Goal: Find specific page/section: Find specific page/section

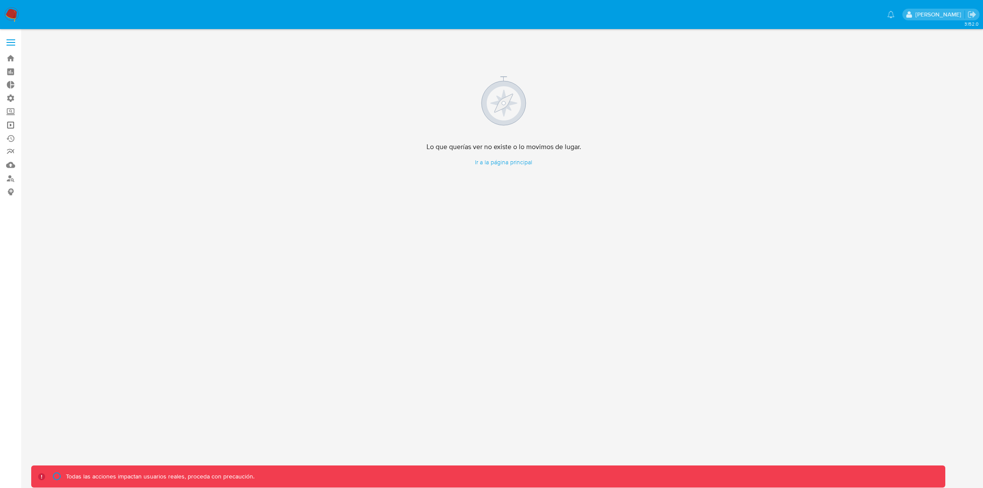
click at [9, 128] on link "Operaciones masivas" at bounding box center [51, 124] width 103 height 13
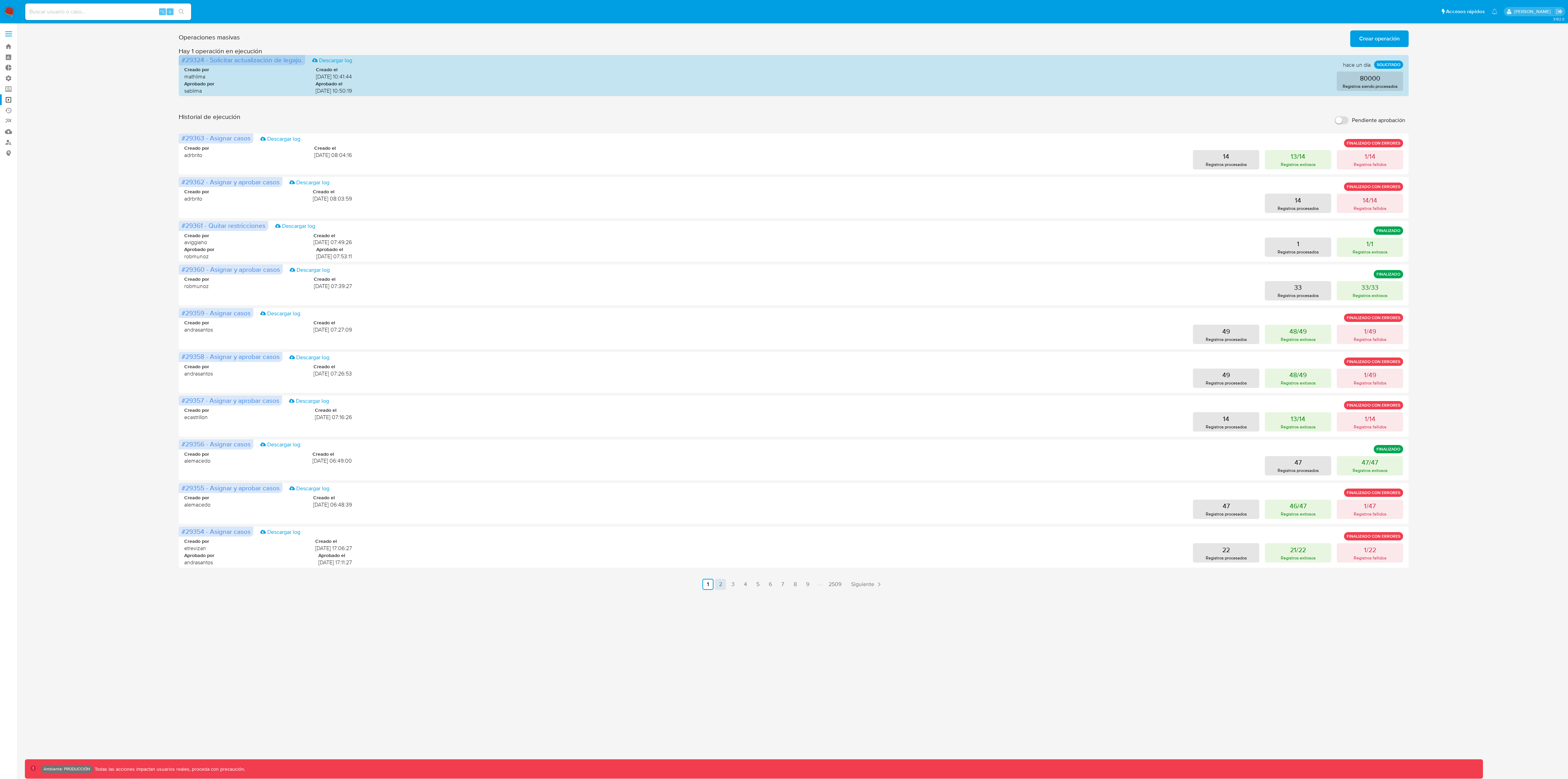
click at [719, 389] on div "3.152.0 Ambiente: PRODUCCIÓN Todas las acciones impactan usuarios reales, proce…" at bounding box center [794, 401] width 1538 height 746
click at [722, 389] on link "2" at bounding box center [720, 584] width 11 height 11
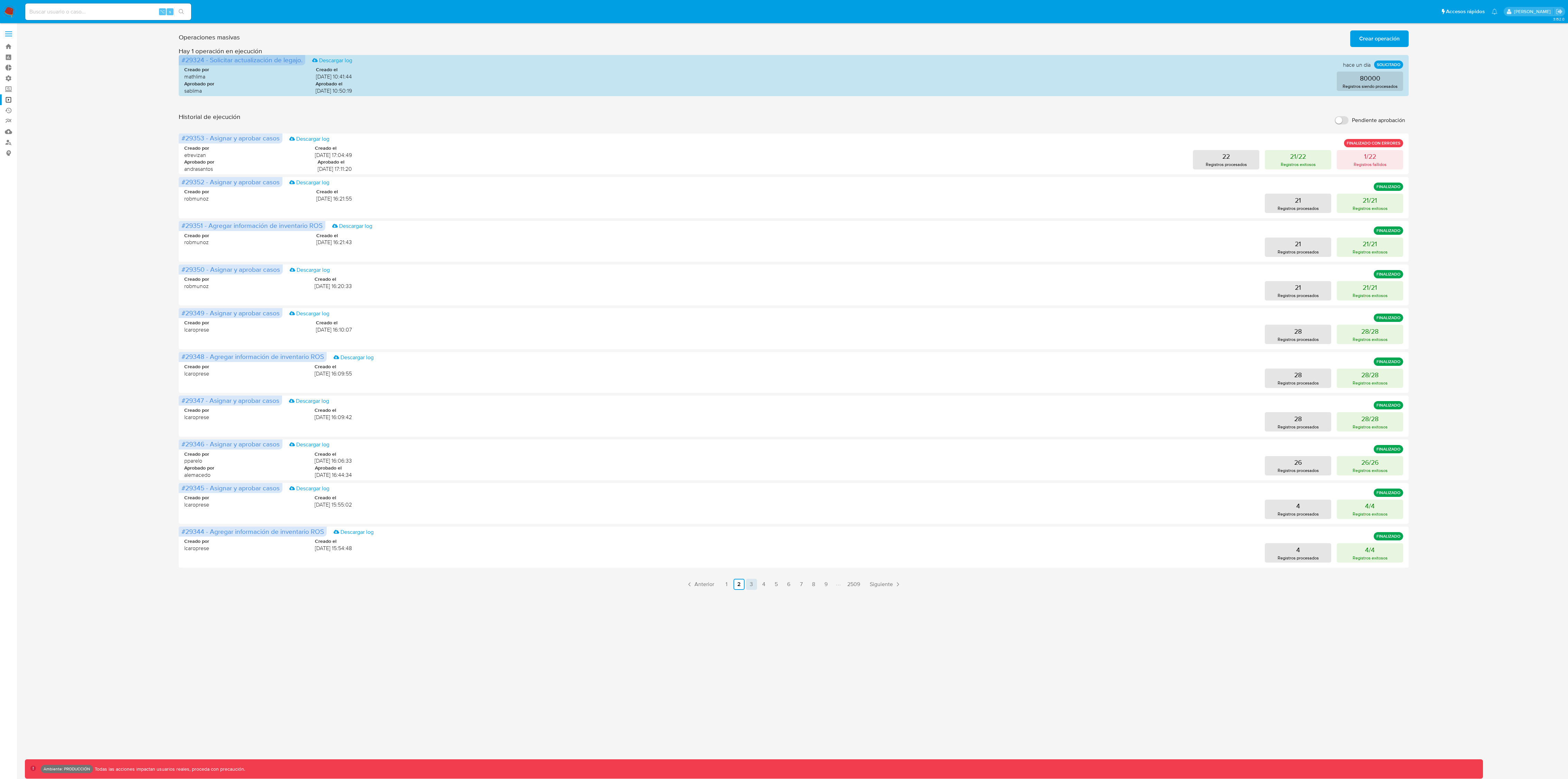
click at [751, 389] on link "3" at bounding box center [751, 584] width 11 height 11
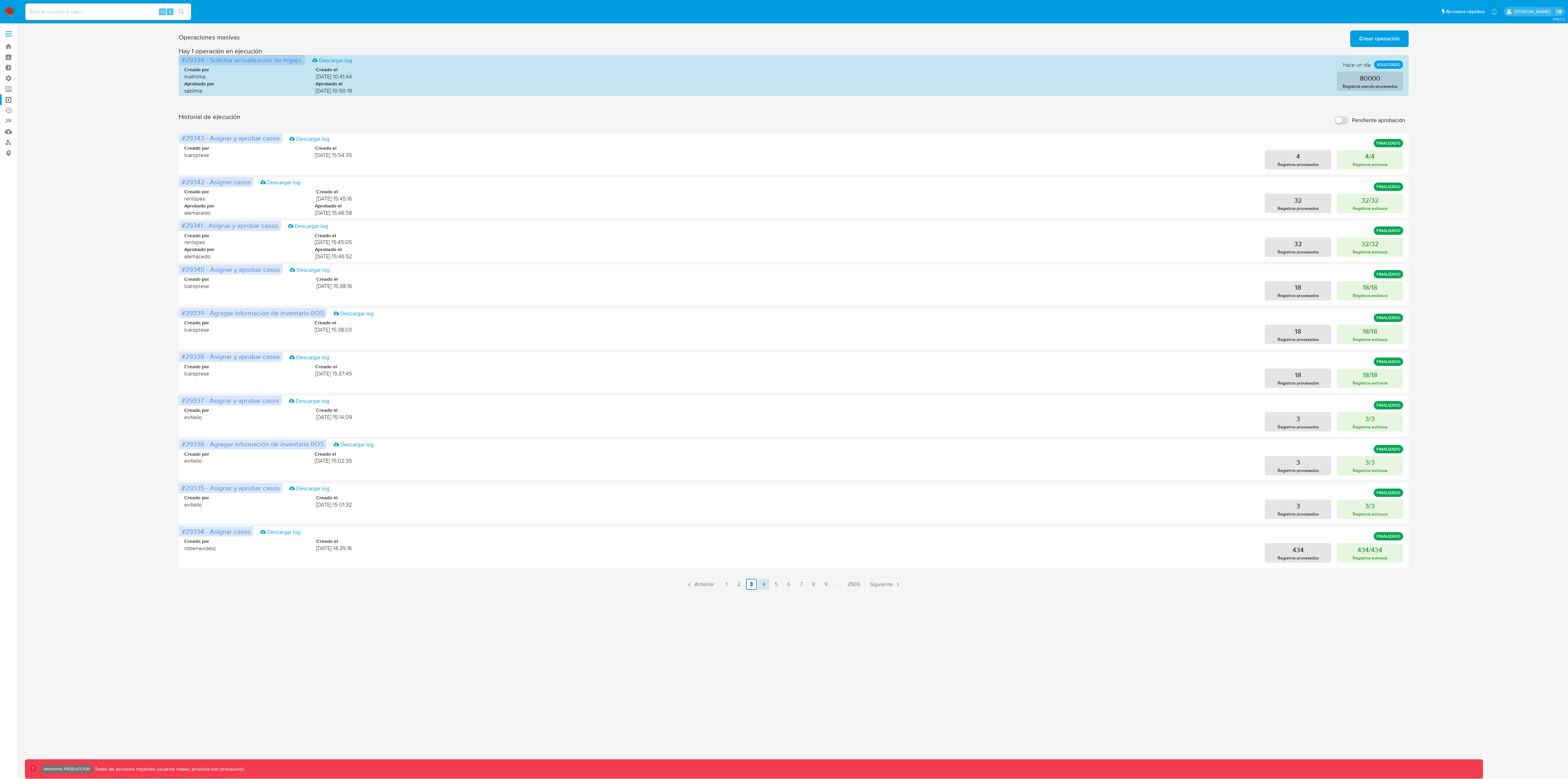
click at [767, 389] on link "4" at bounding box center [764, 584] width 11 height 11
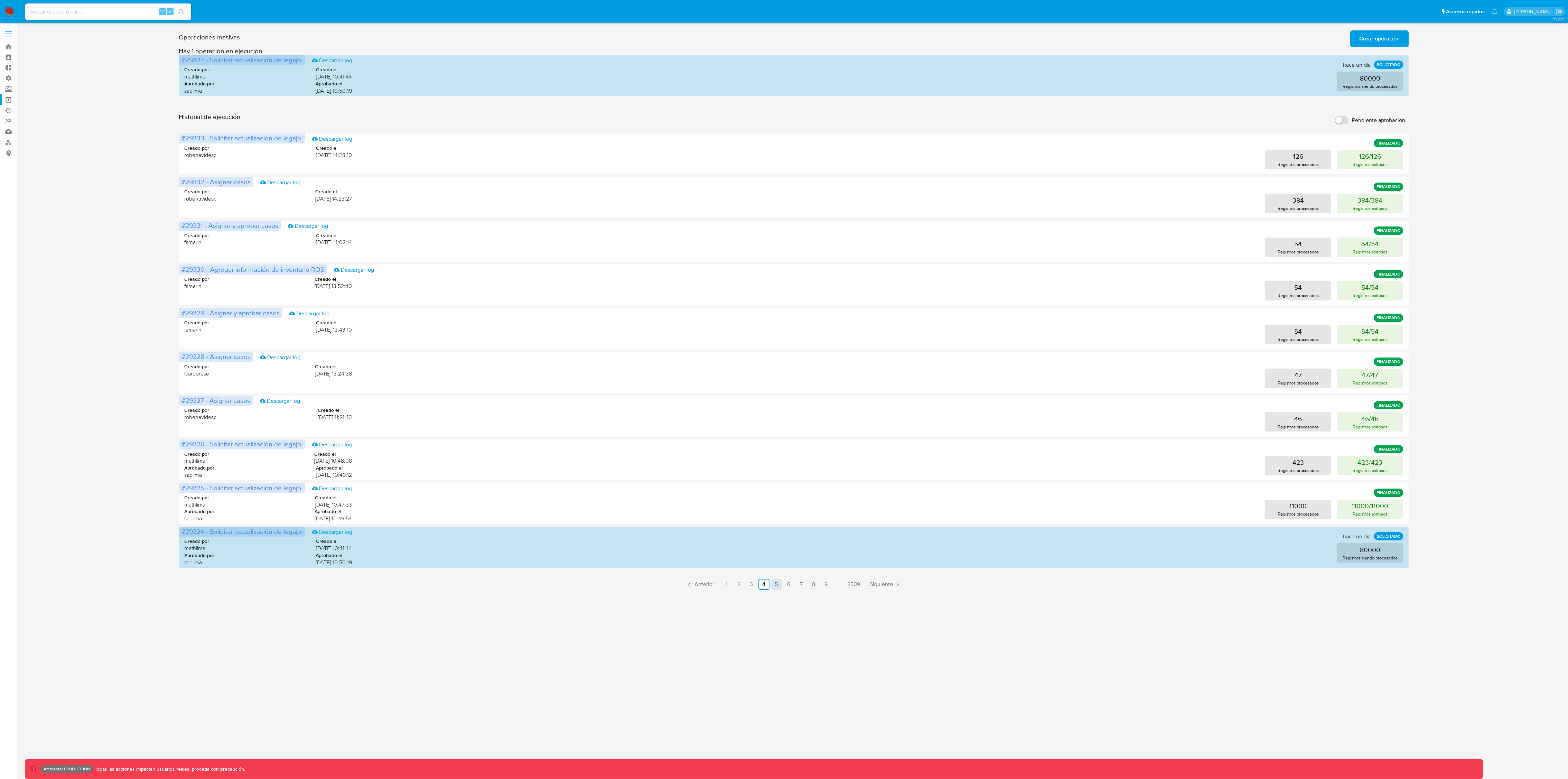
click at [777, 389] on link "5" at bounding box center [777, 584] width 11 height 11
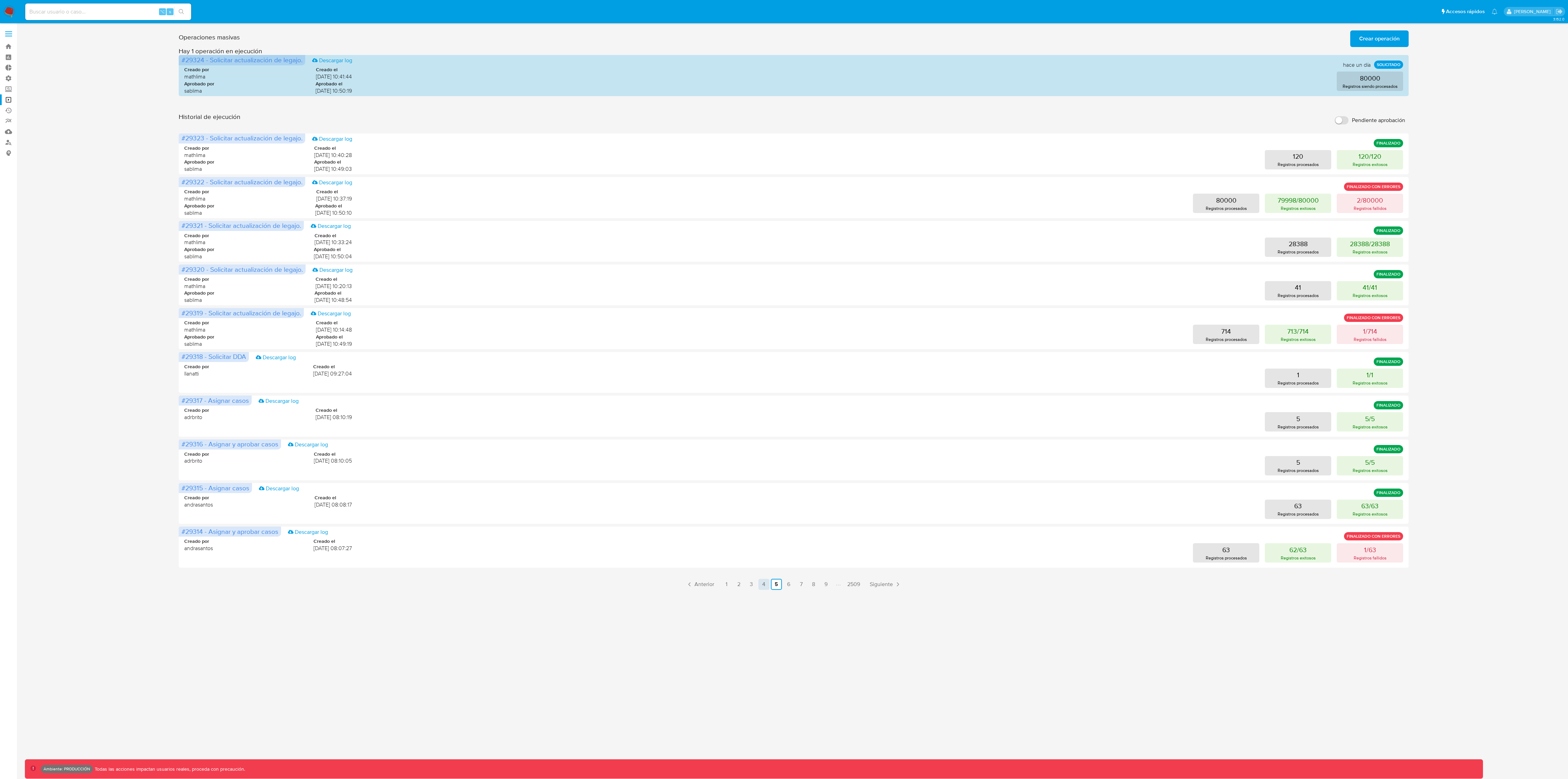
click at [765, 389] on link "4" at bounding box center [764, 584] width 11 height 11
